Goal: Transaction & Acquisition: Subscribe to service/newsletter

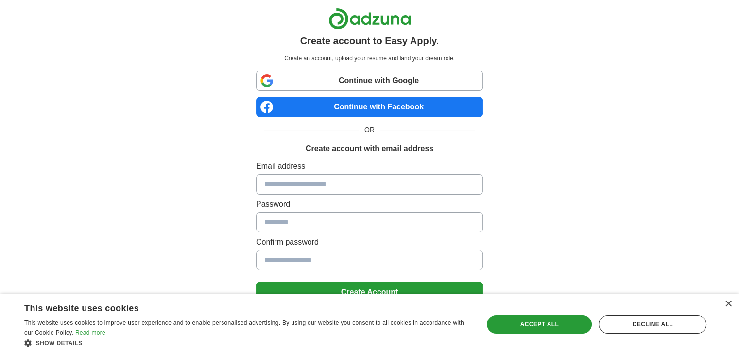
click at [366, 85] on link "Continue with Google" at bounding box center [369, 80] width 227 height 20
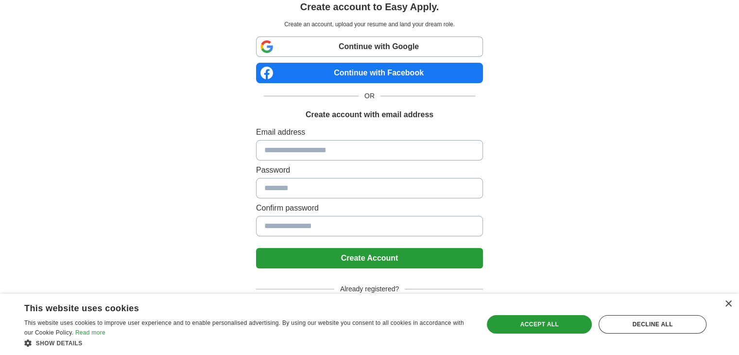
click at [356, 146] on input at bounding box center [369, 150] width 227 height 20
type input "**********"
click at [310, 186] on input at bounding box center [369, 188] width 227 height 20
drag, startPoint x: 310, startPoint y: 186, endPoint x: 296, endPoint y: 186, distance: 14.1
click at [296, 186] on input at bounding box center [369, 188] width 227 height 20
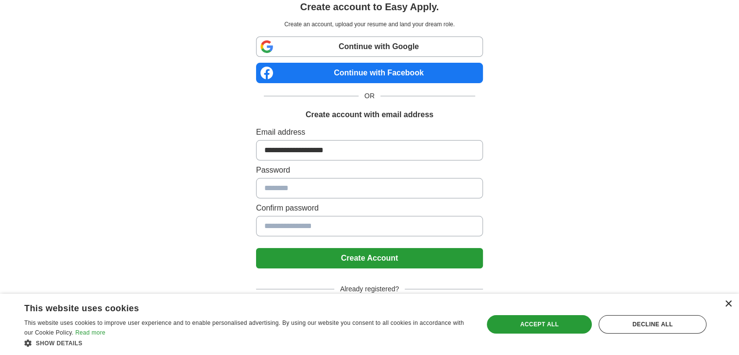
click at [727, 303] on div "×" at bounding box center [727, 303] width 7 height 7
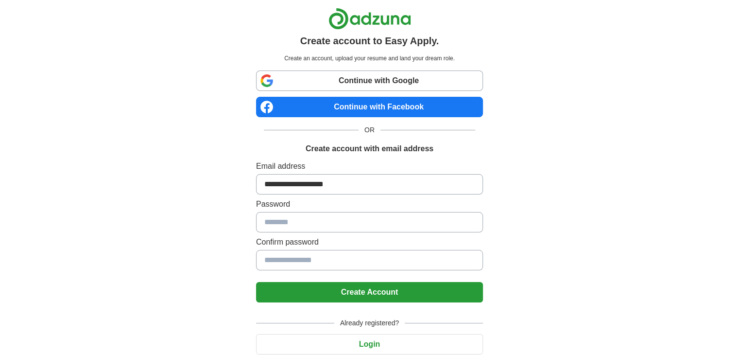
scroll to position [0, 0]
